Goal: Task Accomplishment & Management: Complete application form

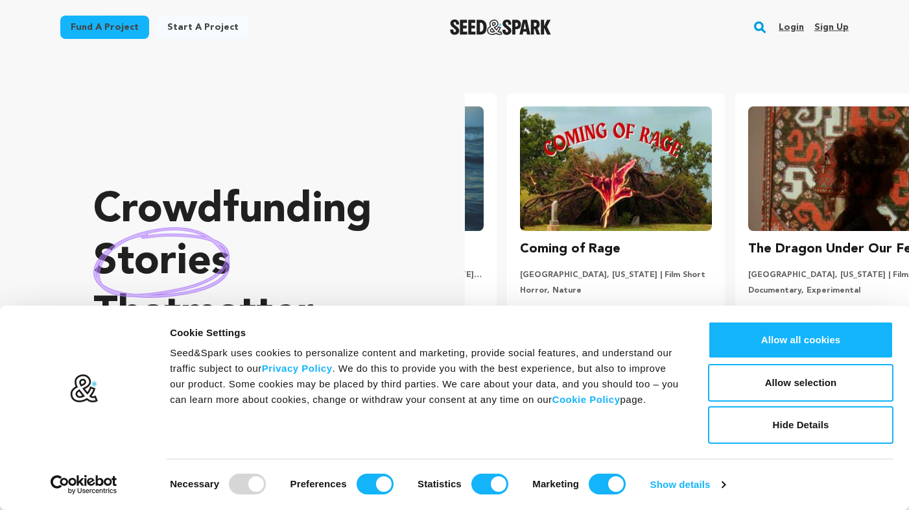
scroll to position [0, 239]
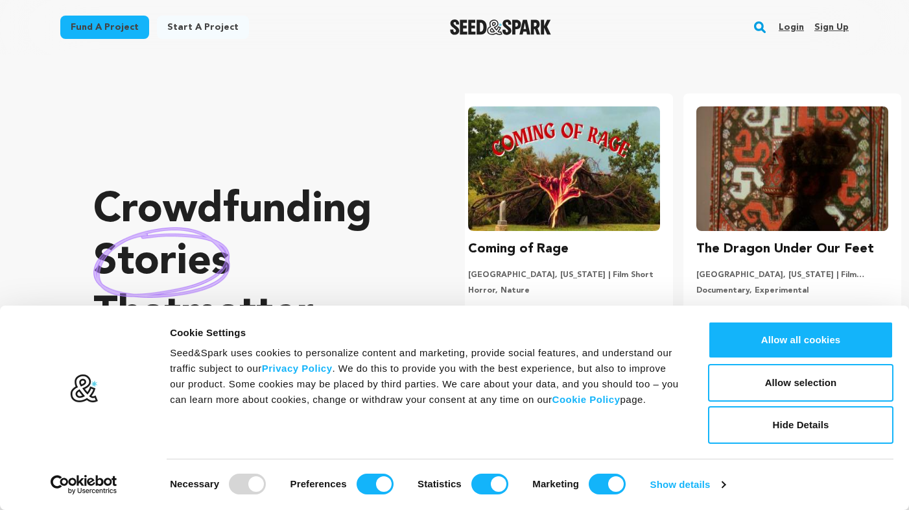
click at [798, 25] on link "Login" at bounding box center [791, 27] width 25 height 21
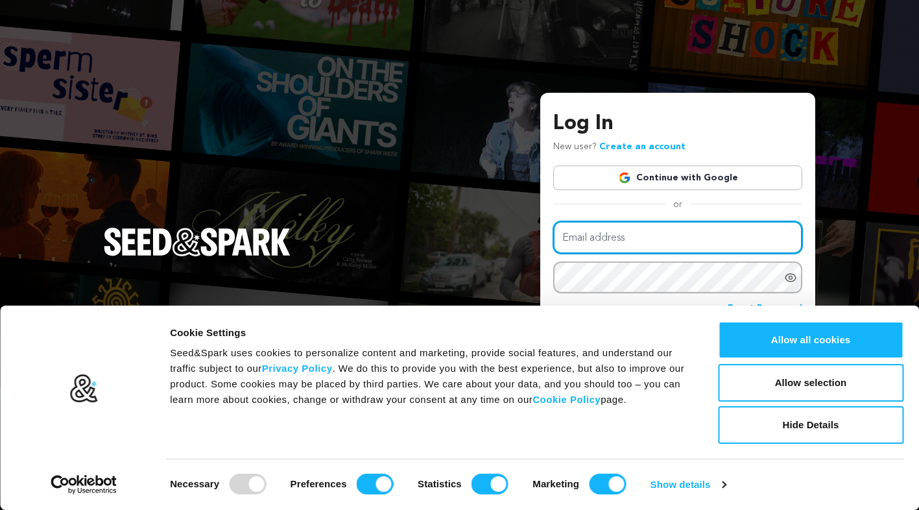
type input "elan.brooks@gmail.com"
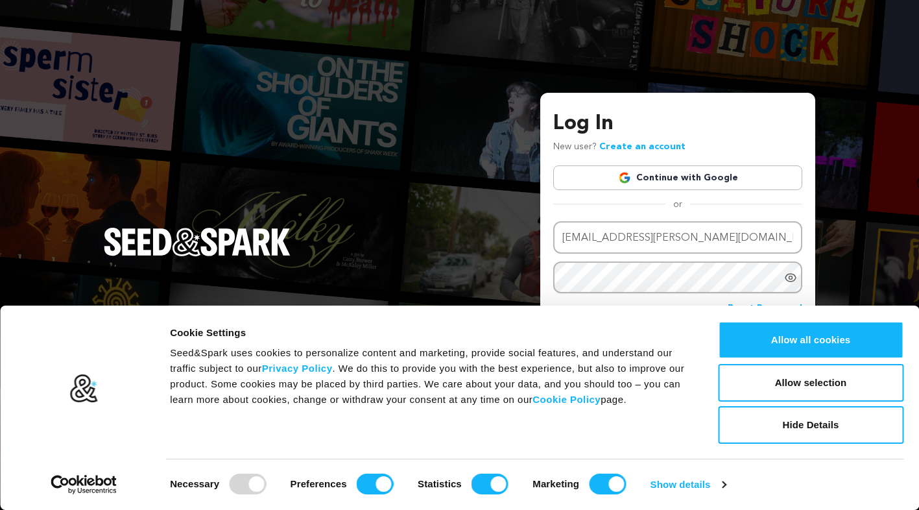
click at [469, 265] on div "Log In New user? Create an account Continue with Google or Email address elan.b…" at bounding box center [459, 255] width 919 height 510
click at [600, 485] on input "Marketing" at bounding box center [607, 483] width 37 height 21
checkbox input "false"
click at [485, 489] on input "Statistics" at bounding box center [489, 483] width 37 height 21
checkbox input "false"
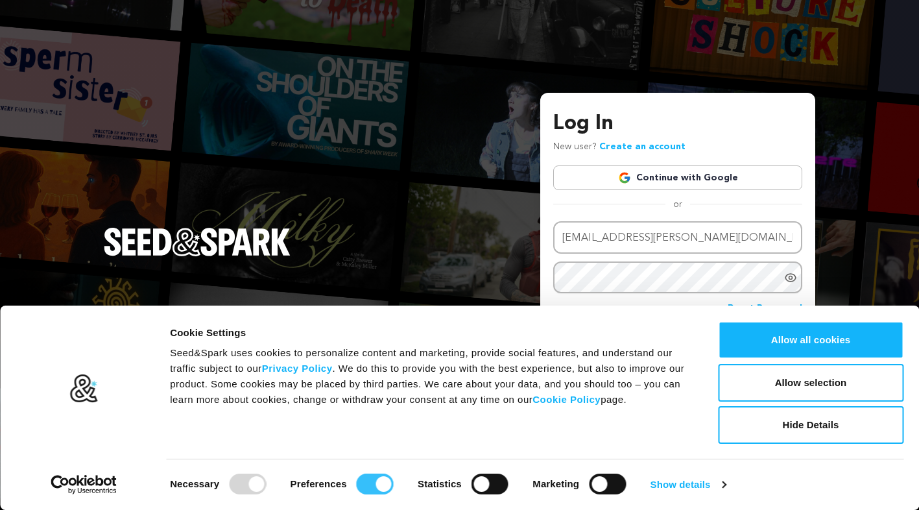
click at [377, 484] on input "Preferences" at bounding box center [375, 483] width 37 height 21
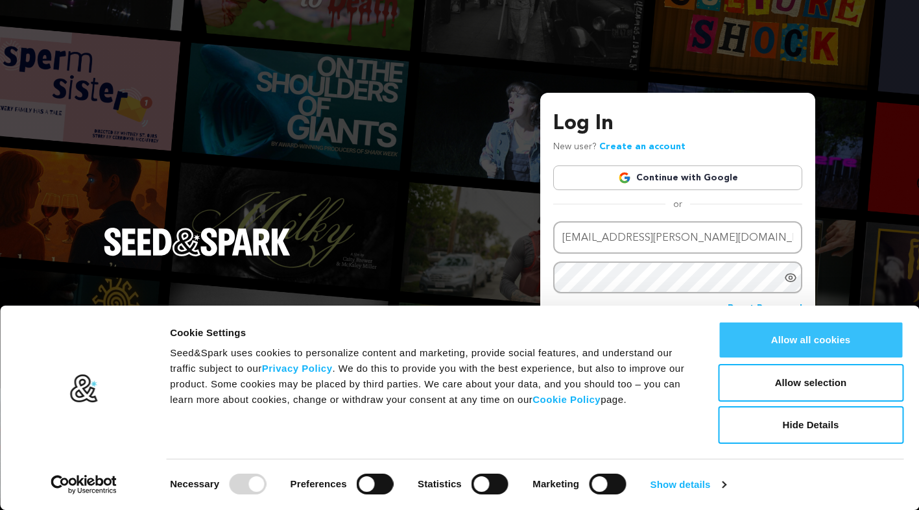
click at [848, 345] on button "Allow all cookies" at bounding box center [810, 340] width 185 height 38
checkbox input "true"
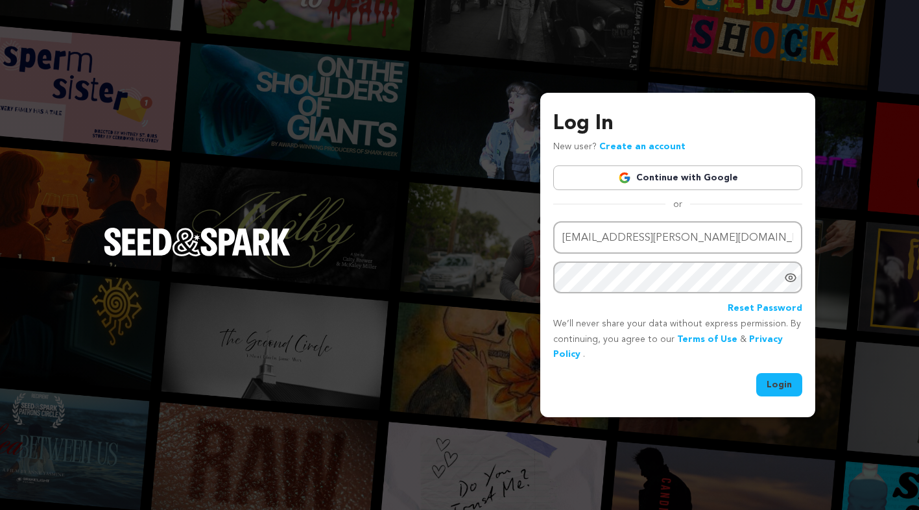
click at [789, 381] on button "Login" at bounding box center [779, 384] width 46 height 23
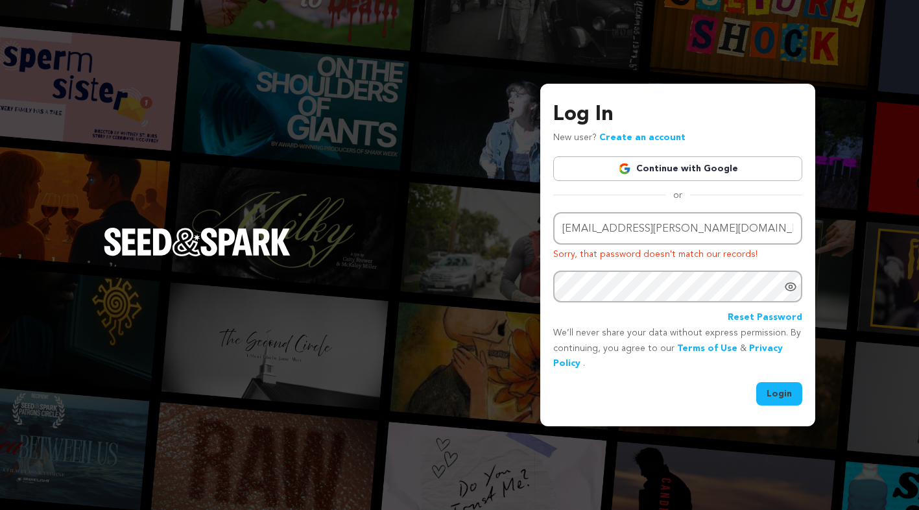
click at [606, 232] on input "[EMAIL_ADDRESS][PERSON_NAME][DOMAIN_NAME]" at bounding box center [677, 228] width 249 height 33
drag, startPoint x: 616, startPoint y: 231, endPoint x: 553, endPoint y: 232, distance: 62.9
click at [554, 232] on input "[EMAIL_ADDRESS][PERSON_NAME][DOMAIN_NAME]" at bounding box center [677, 228] width 249 height 33
type input "sentrystudios@gmail.com"
click at [770, 388] on button "Login" at bounding box center [779, 393] width 46 height 23
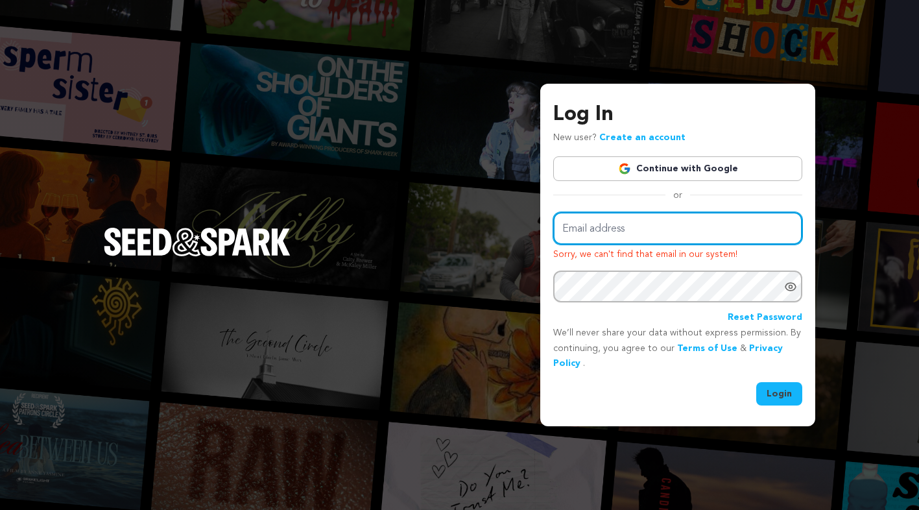
type input "e"
type input "[EMAIL_ADDRESS][PERSON_NAME][DOMAIN_NAME]"
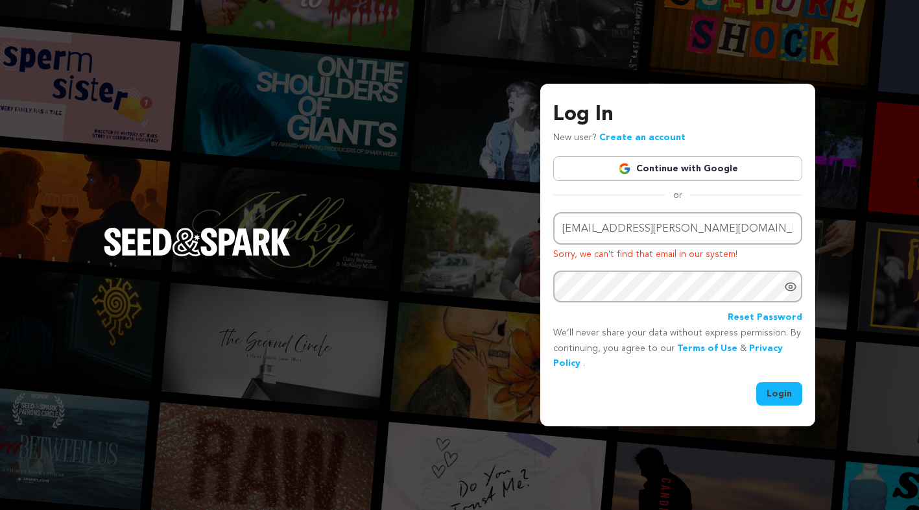
click at [789, 393] on button "Login" at bounding box center [779, 393] width 46 height 23
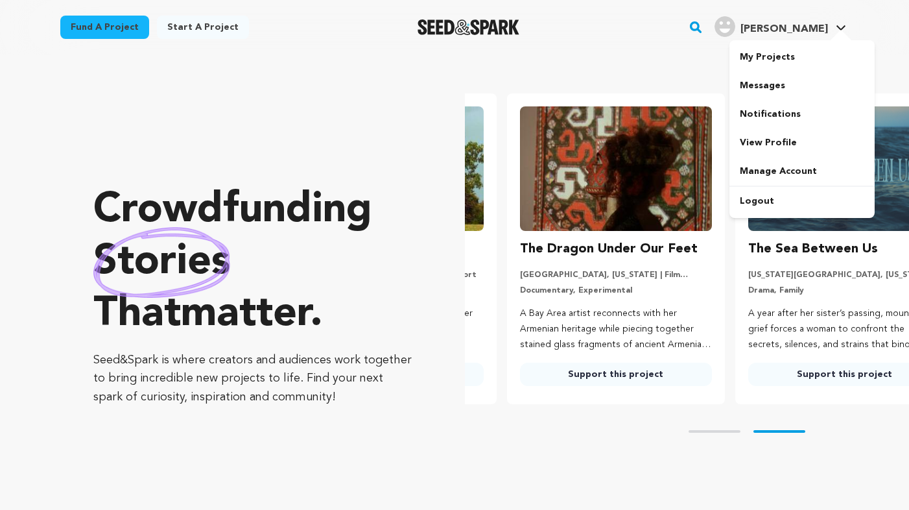
scroll to position [0, 239]
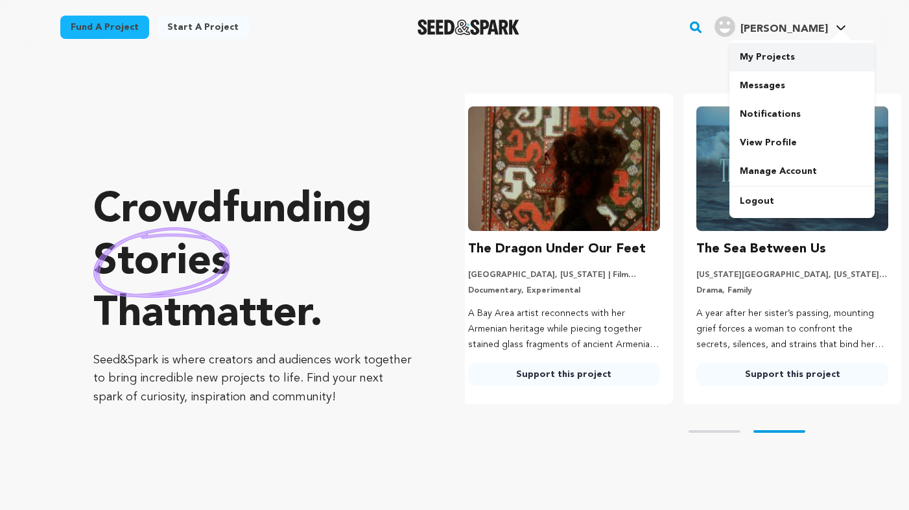
click at [790, 55] on link "My Projects" at bounding box center [802, 57] width 145 height 29
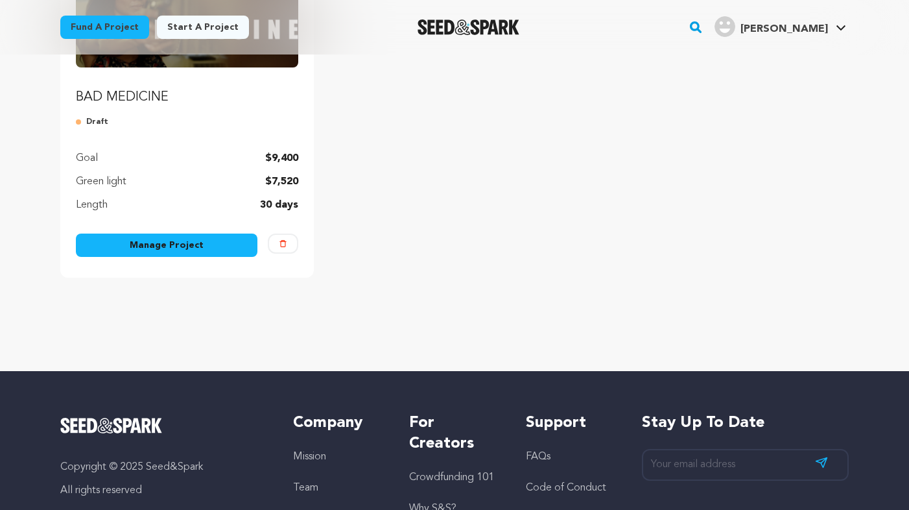
scroll to position [237, 0]
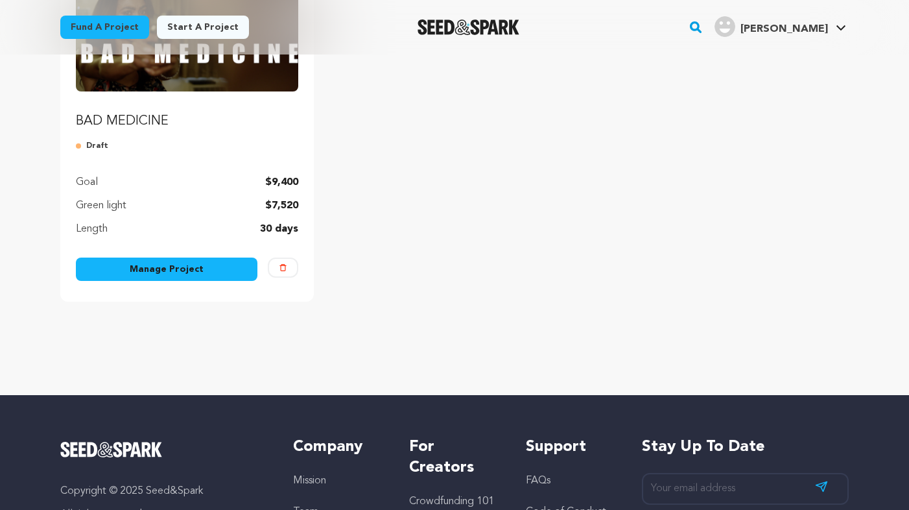
click at [236, 272] on link "Manage Project" at bounding box center [167, 268] width 182 height 23
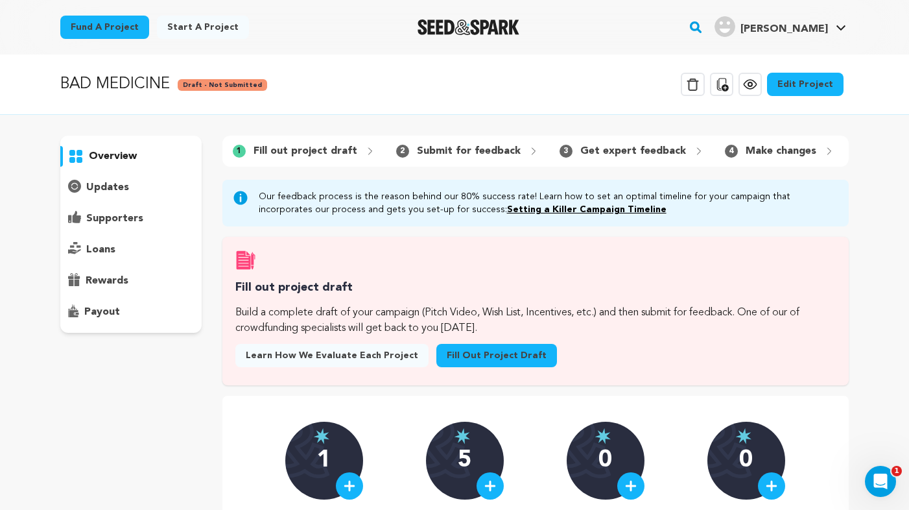
click at [796, 87] on link "Edit Project" at bounding box center [805, 84] width 77 height 23
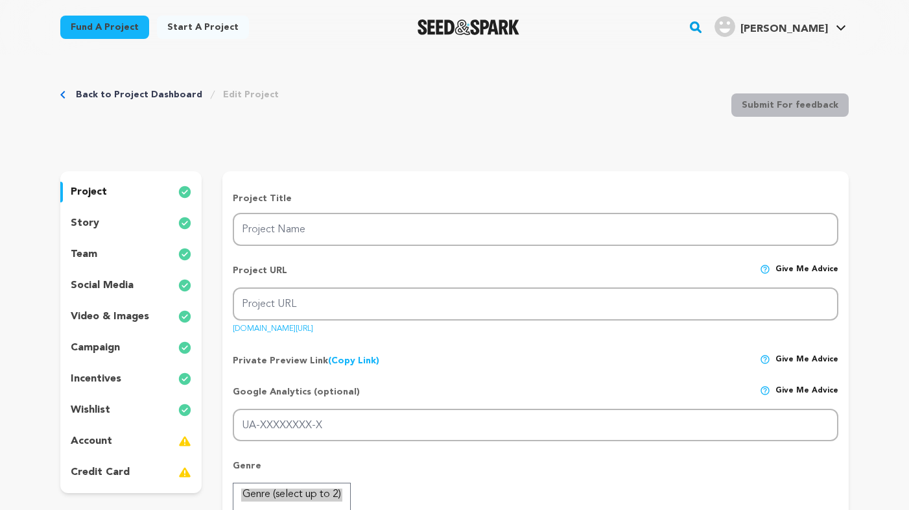
type input "BAD MEDICINE"
type input "bad-medicine"
type input "There's No Money In The Cure"
type textarea "This project sheds light on the many instances where medical practitioners and …"
type textarea "To offer the audience an inside view of when profit take priority over the well…"
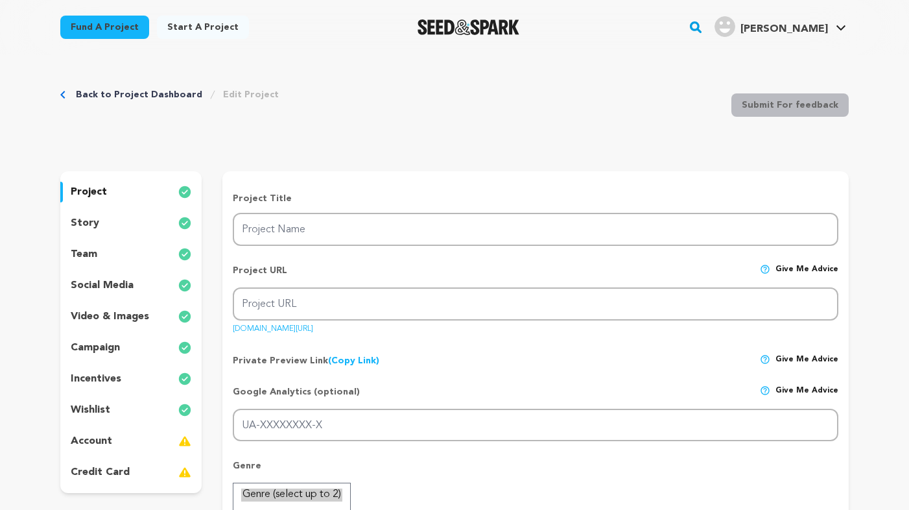
type textarea "Sentry Studios is my personal production brand / company."
radio input "true"
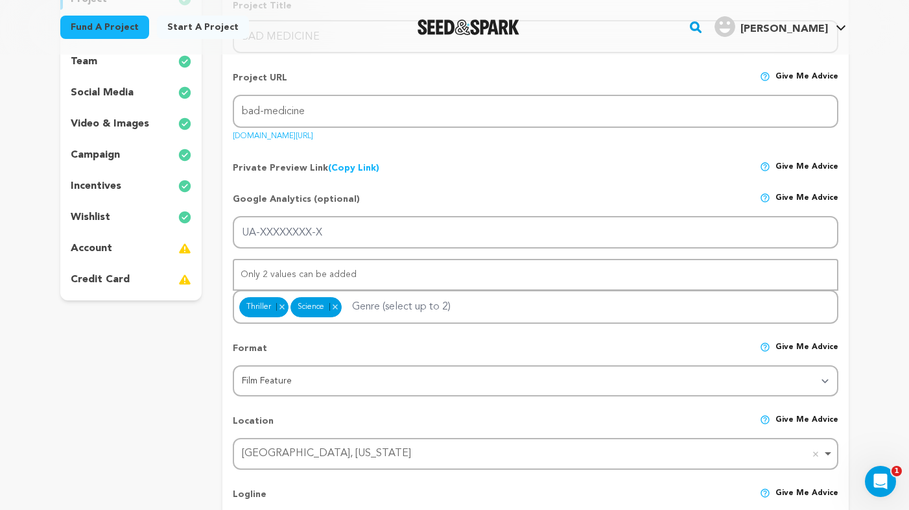
scroll to position [190, 0]
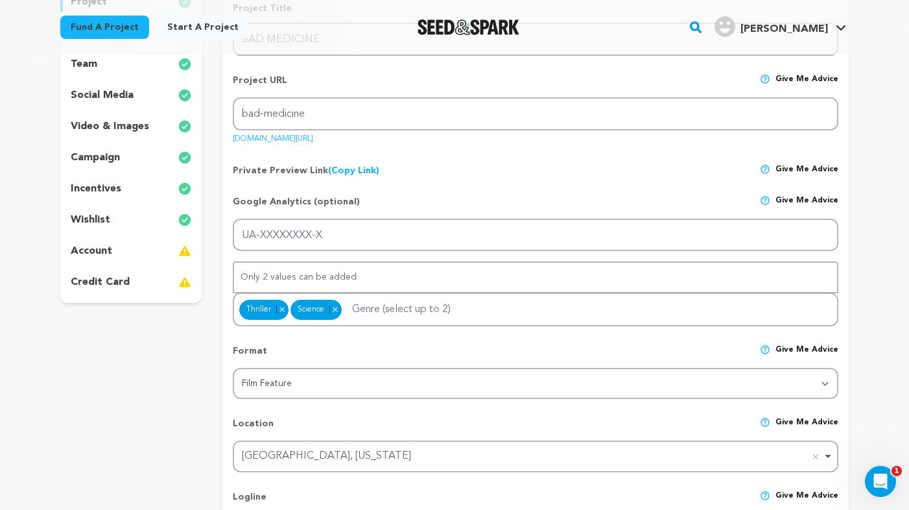
click at [107, 252] on p "account" at bounding box center [92, 251] width 42 height 16
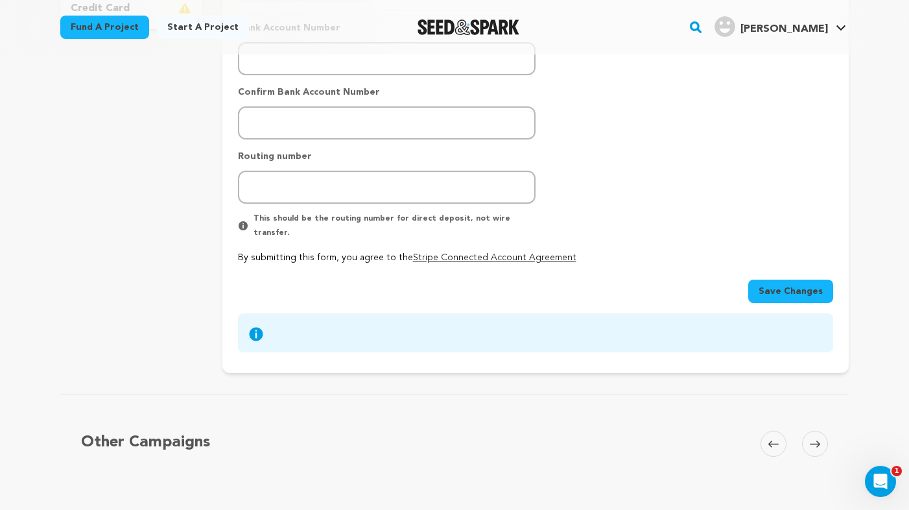
scroll to position [208, 0]
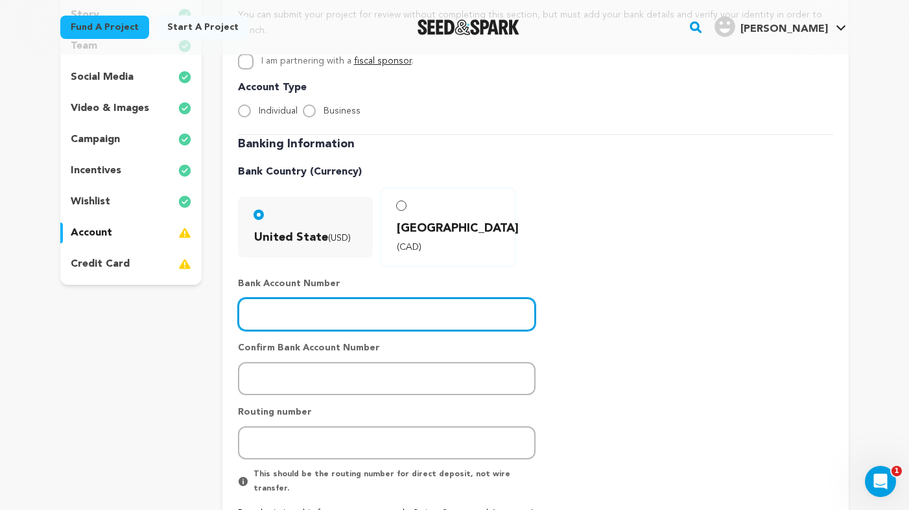
click at [283, 298] on input "number" at bounding box center [387, 314] width 298 height 33
type input "6837597100"
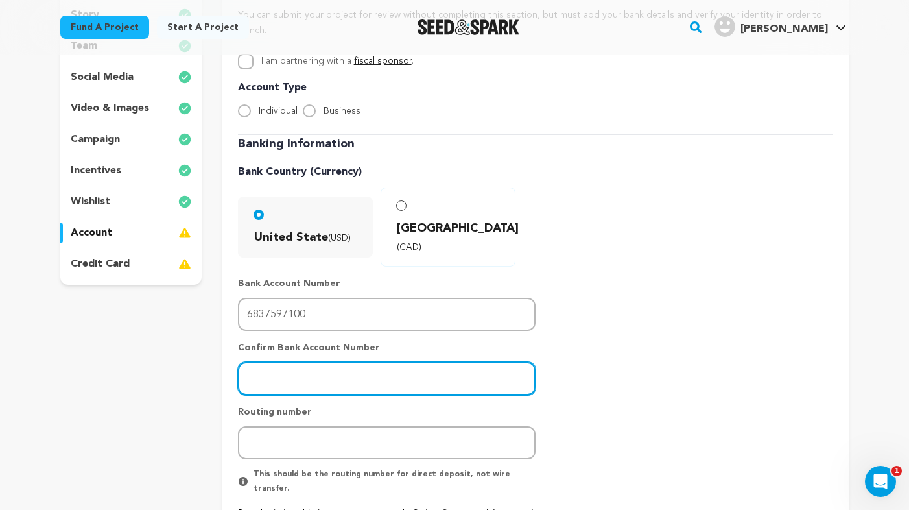
click at [467, 362] on input "number" at bounding box center [387, 378] width 298 height 33
type input "6837597100"
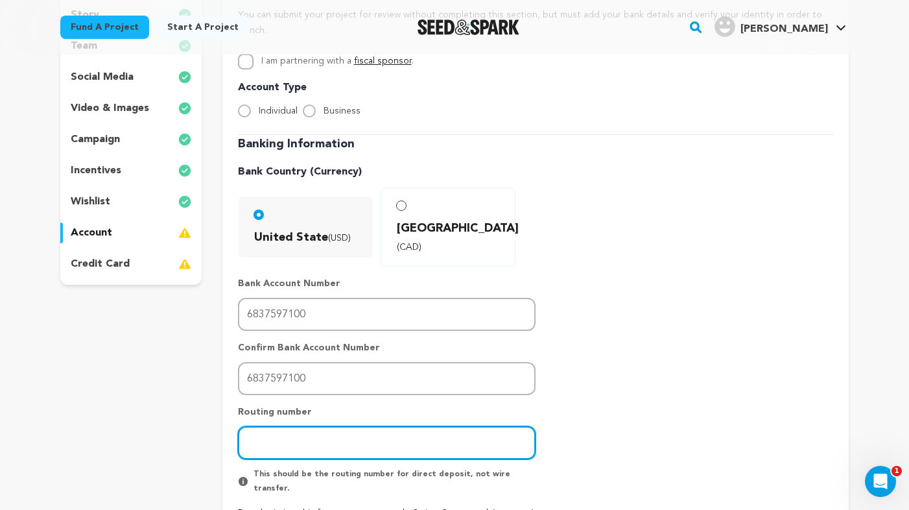
click at [463, 426] on input "number" at bounding box center [387, 442] width 298 height 33
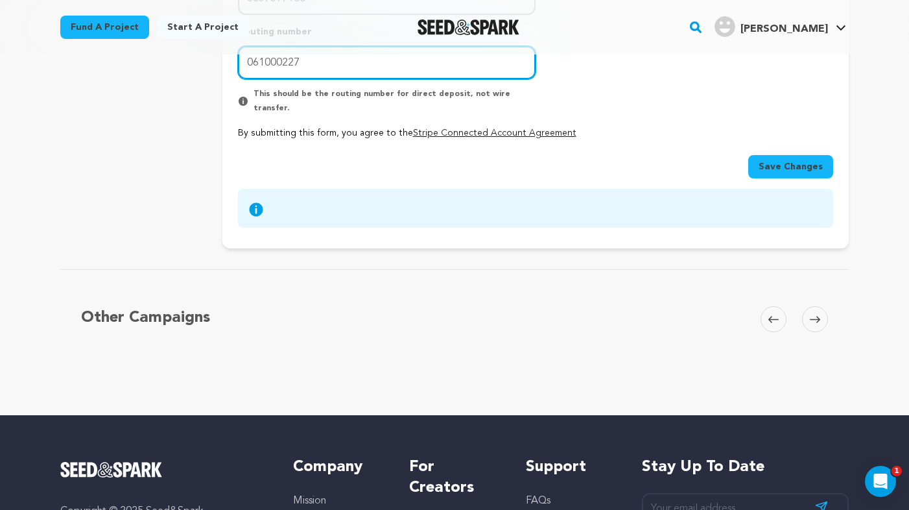
scroll to position [576, 0]
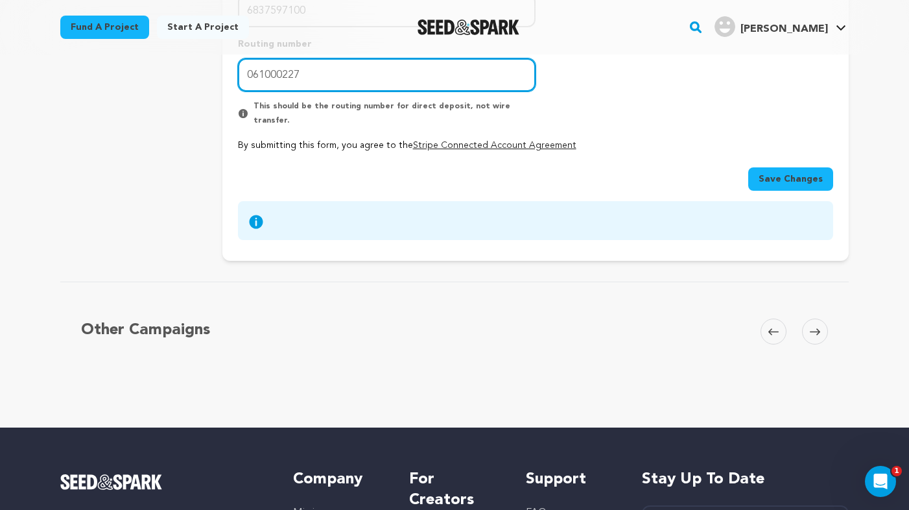
type input "061000227"
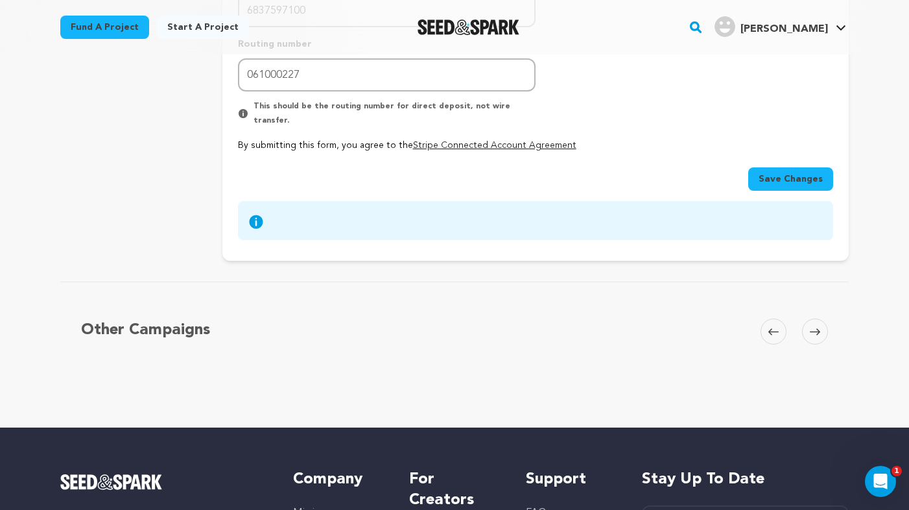
click at [808, 172] on span "Save Changes" at bounding box center [791, 178] width 64 height 13
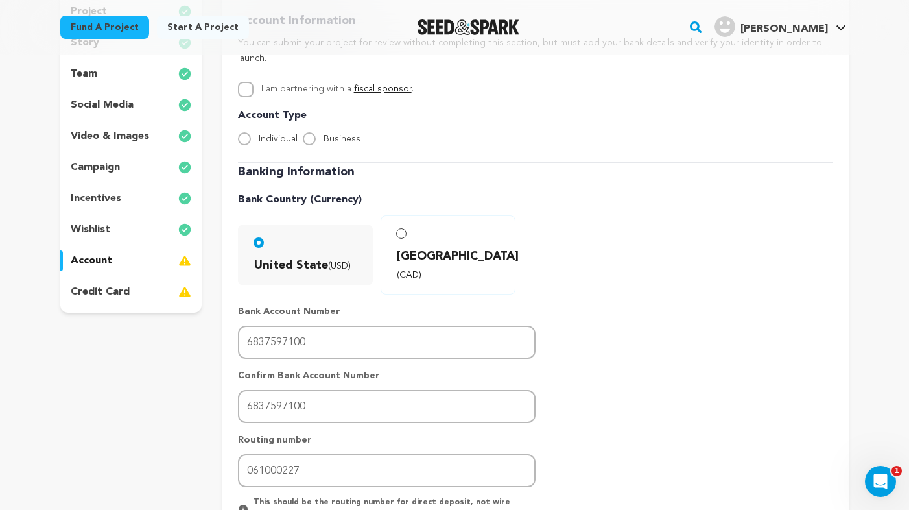
scroll to position [119, 0]
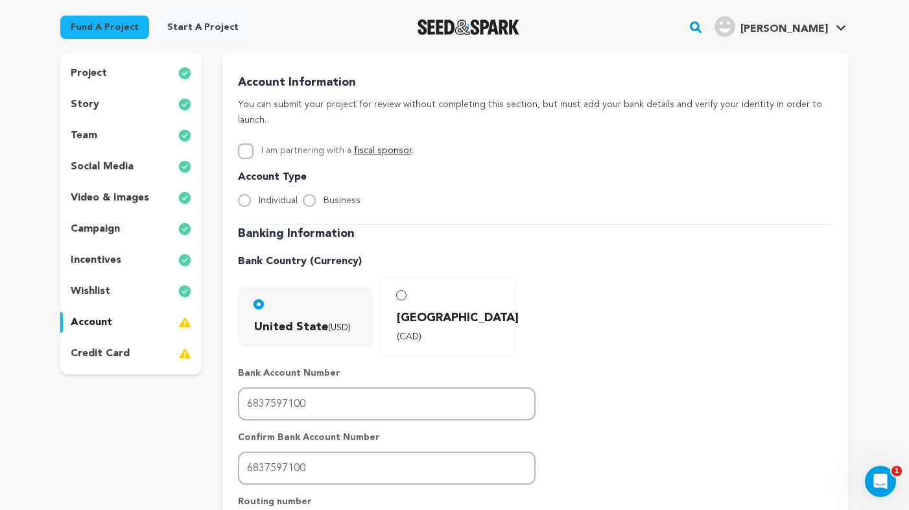
click at [312, 194] on input "Business" at bounding box center [309, 200] width 13 height 13
radio input "true"
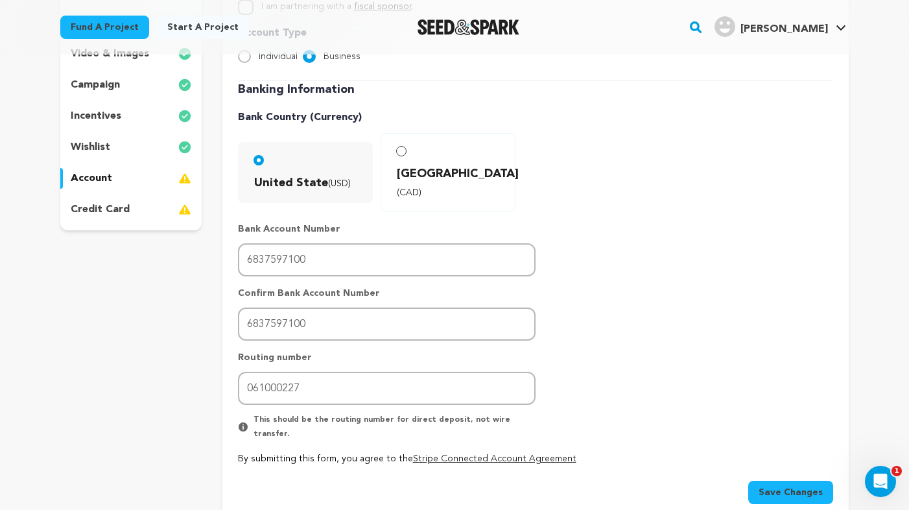
scroll to position [336, 0]
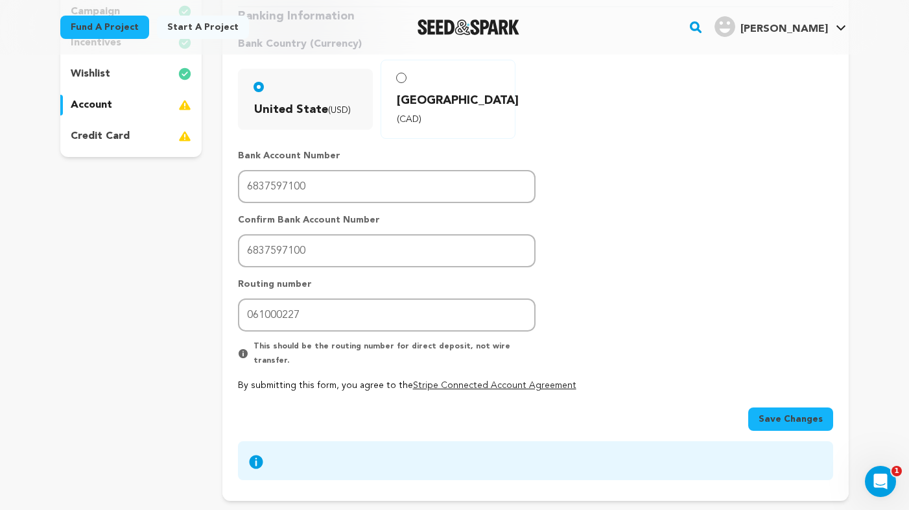
click at [812, 412] on span "Save Changes" at bounding box center [791, 418] width 64 height 13
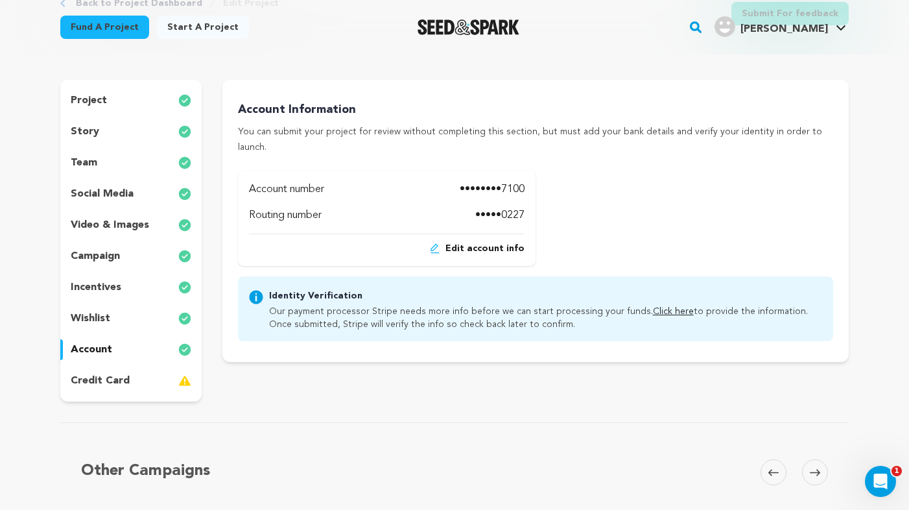
scroll to position [152, 0]
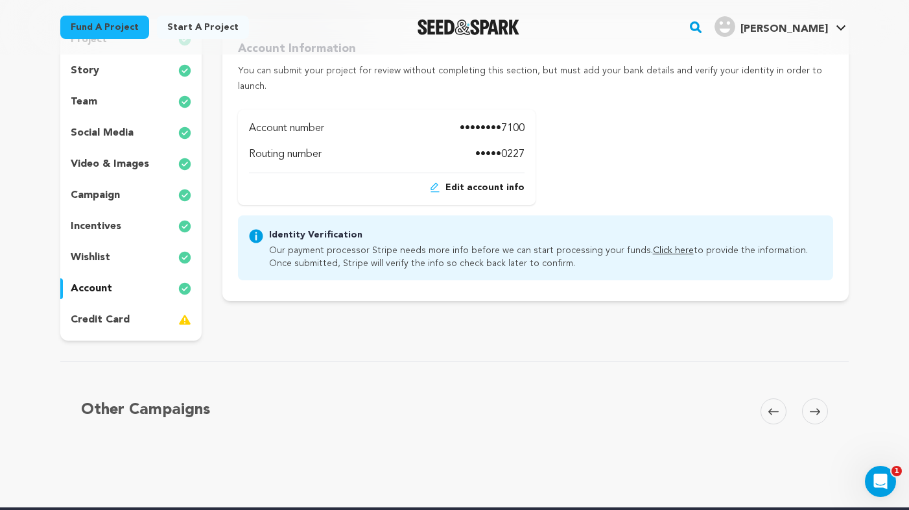
click at [666, 246] on link "Click here" at bounding box center [673, 250] width 41 height 9
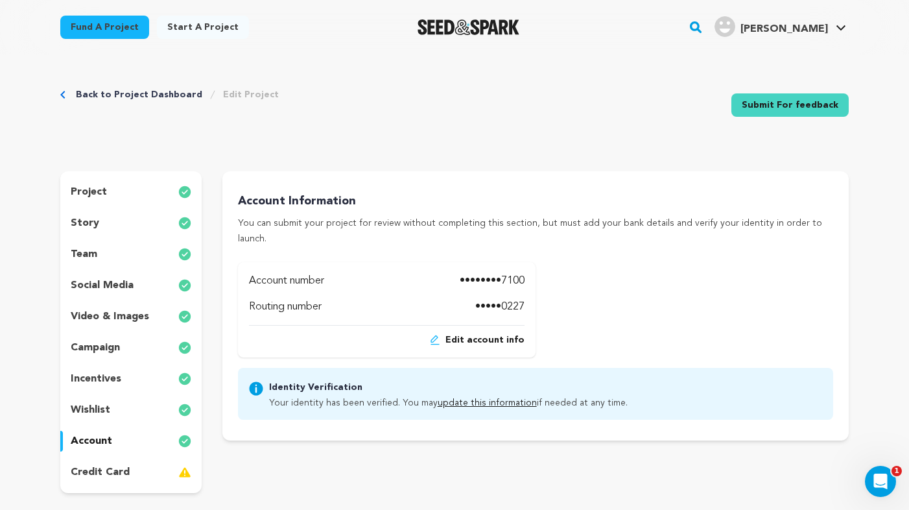
click at [95, 471] on p "credit card" at bounding box center [100, 472] width 59 height 16
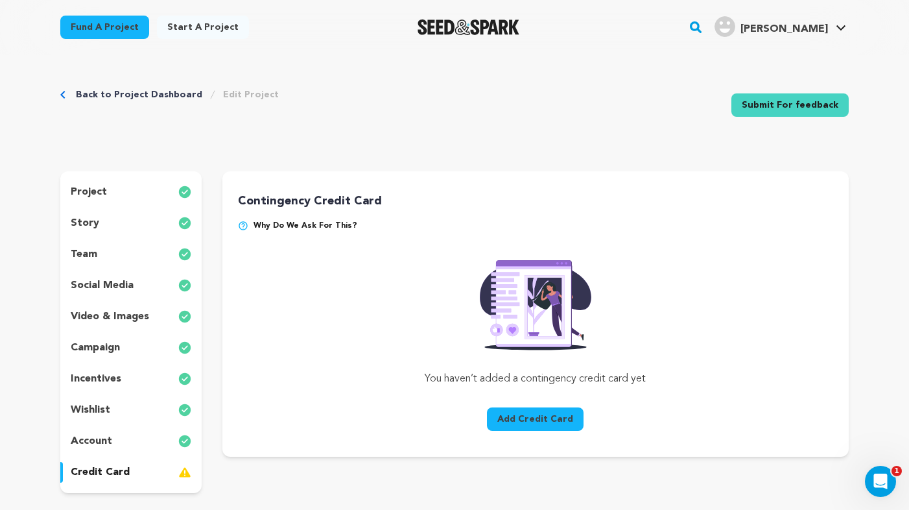
click at [552, 418] on button "Add Credit Card" at bounding box center [535, 418] width 97 height 23
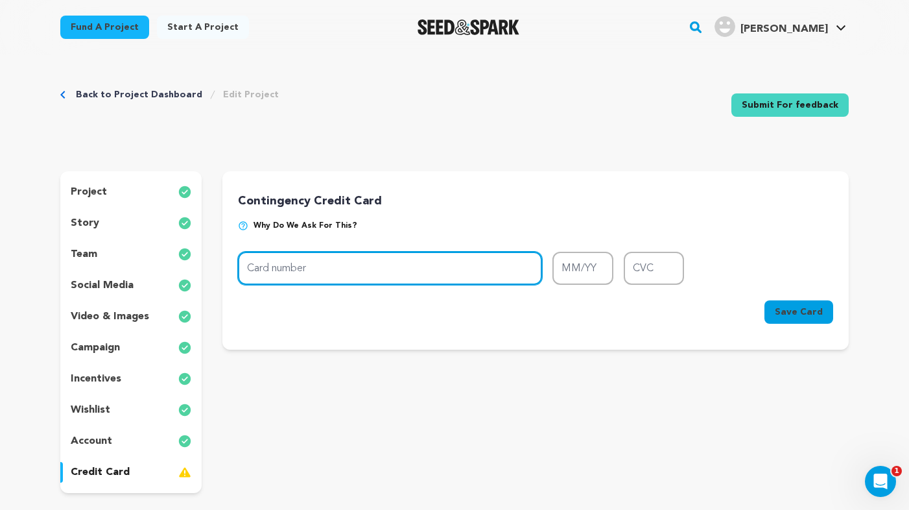
click at [345, 268] on input "Card number" at bounding box center [390, 268] width 304 height 33
type input "[CREDIT_CARD_NUMBER]"
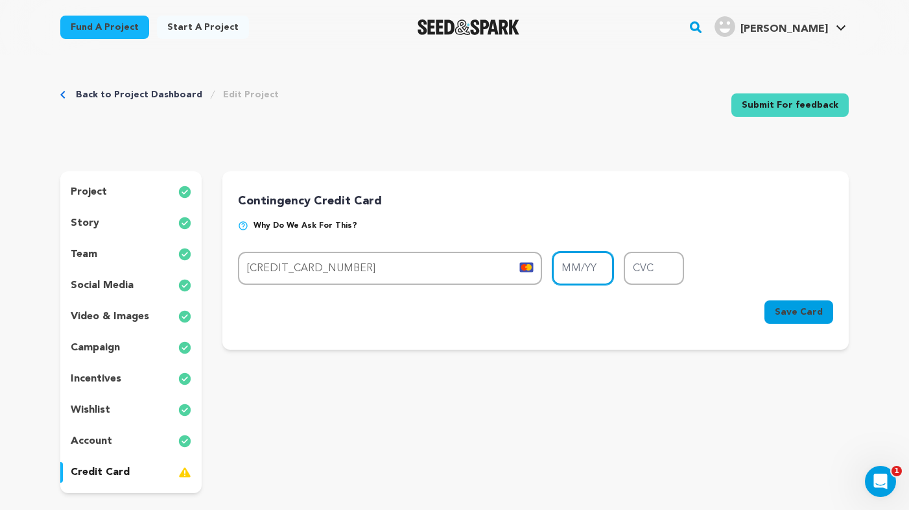
click at [582, 265] on input "MM/YY" at bounding box center [582, 268] width 61 height 33
type input "10/26"
click at [628, 276] on input "CVC" at bounding box center [654, 268] width 61 height 33
type input "899"
click at [788, 304] on button "Save Card" at bounding box center [799, 311] width 69 height 23
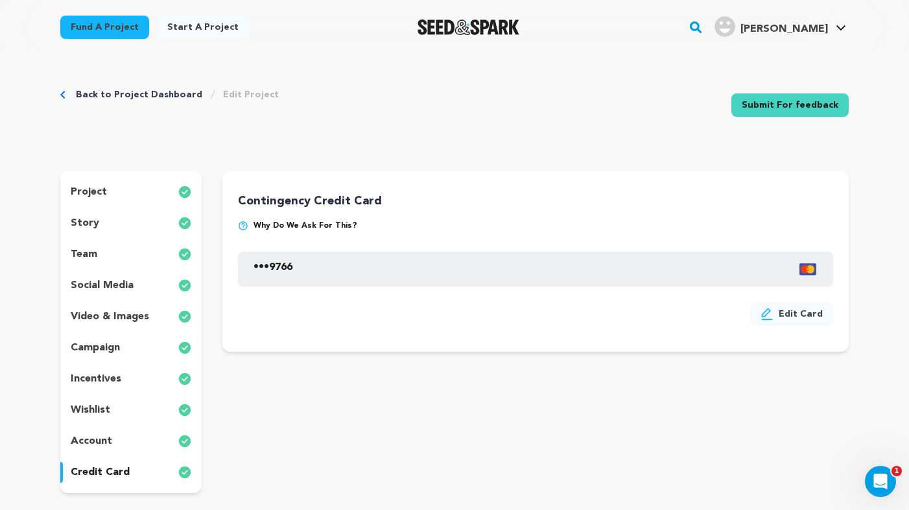
click at [805, 104] on link "Submit For feedback" at bounding box center [789, 104] width 117 height 23
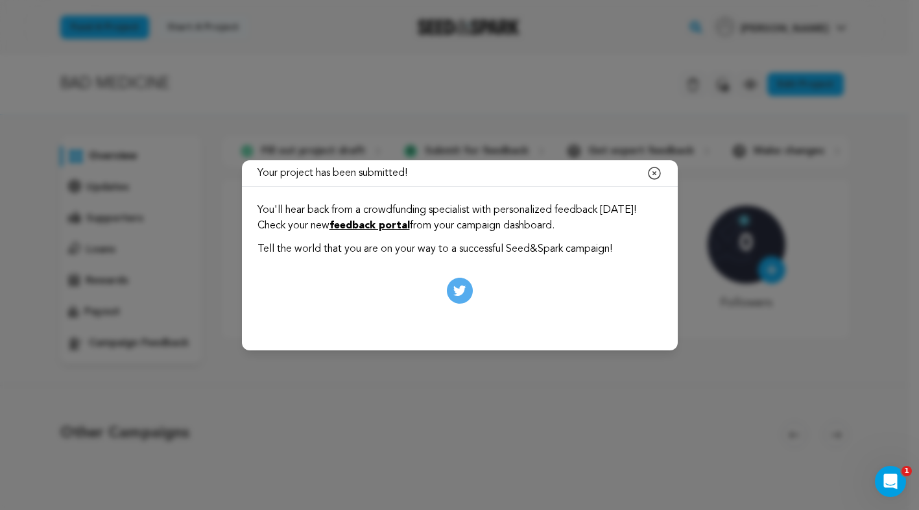
click at [556, 391] on div "Your project has been submitted! Close modal You'll hear back from a crowdfundi…" at bounding box center [459, 255] width 919 height 510
click at [656, 175] on icon "button" at bounding box center [655, 173] width 16 height 16
